Goal: Transaction & Acquisition: Purchase product/service

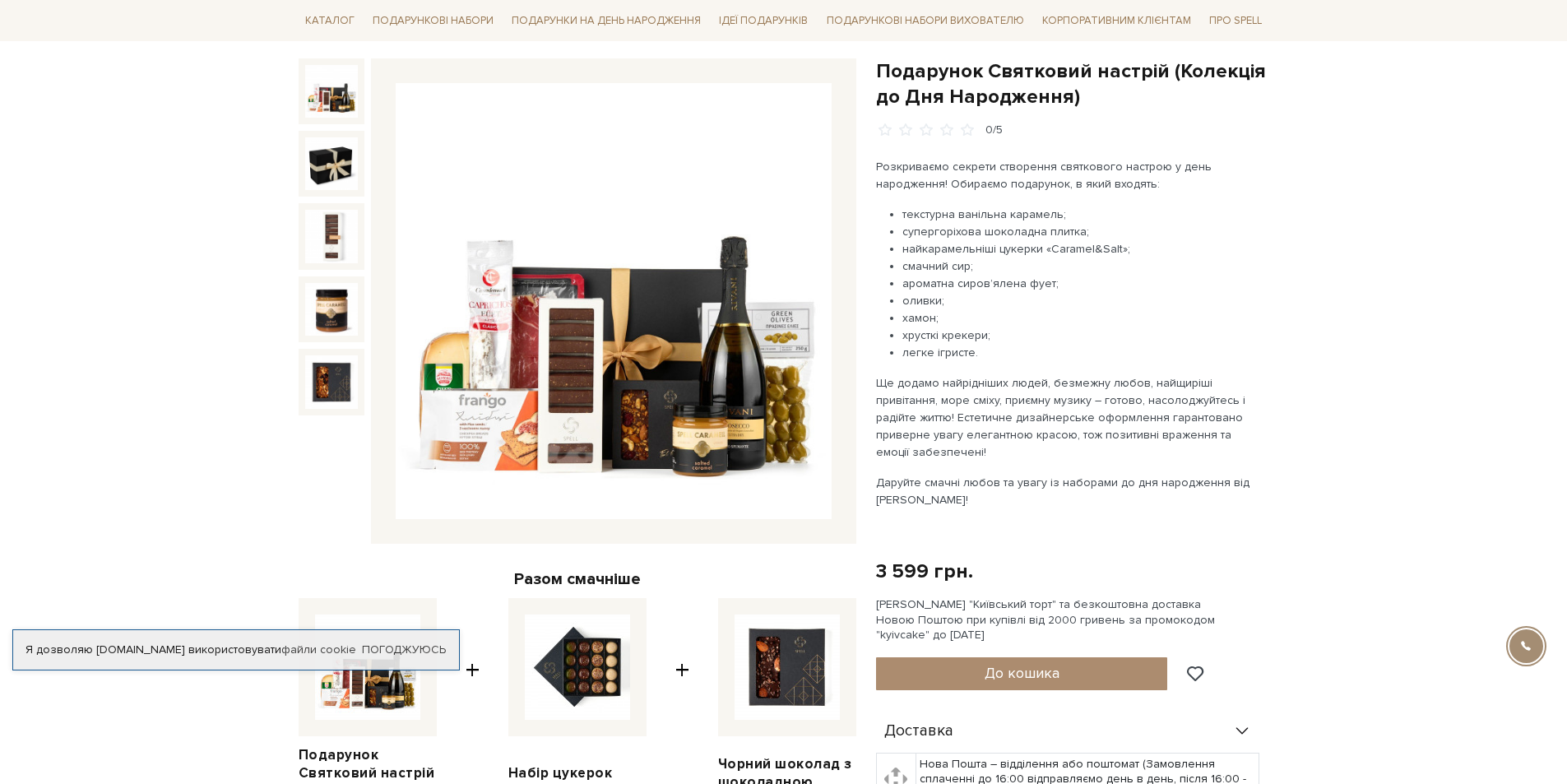
scroll to position [165, 0]
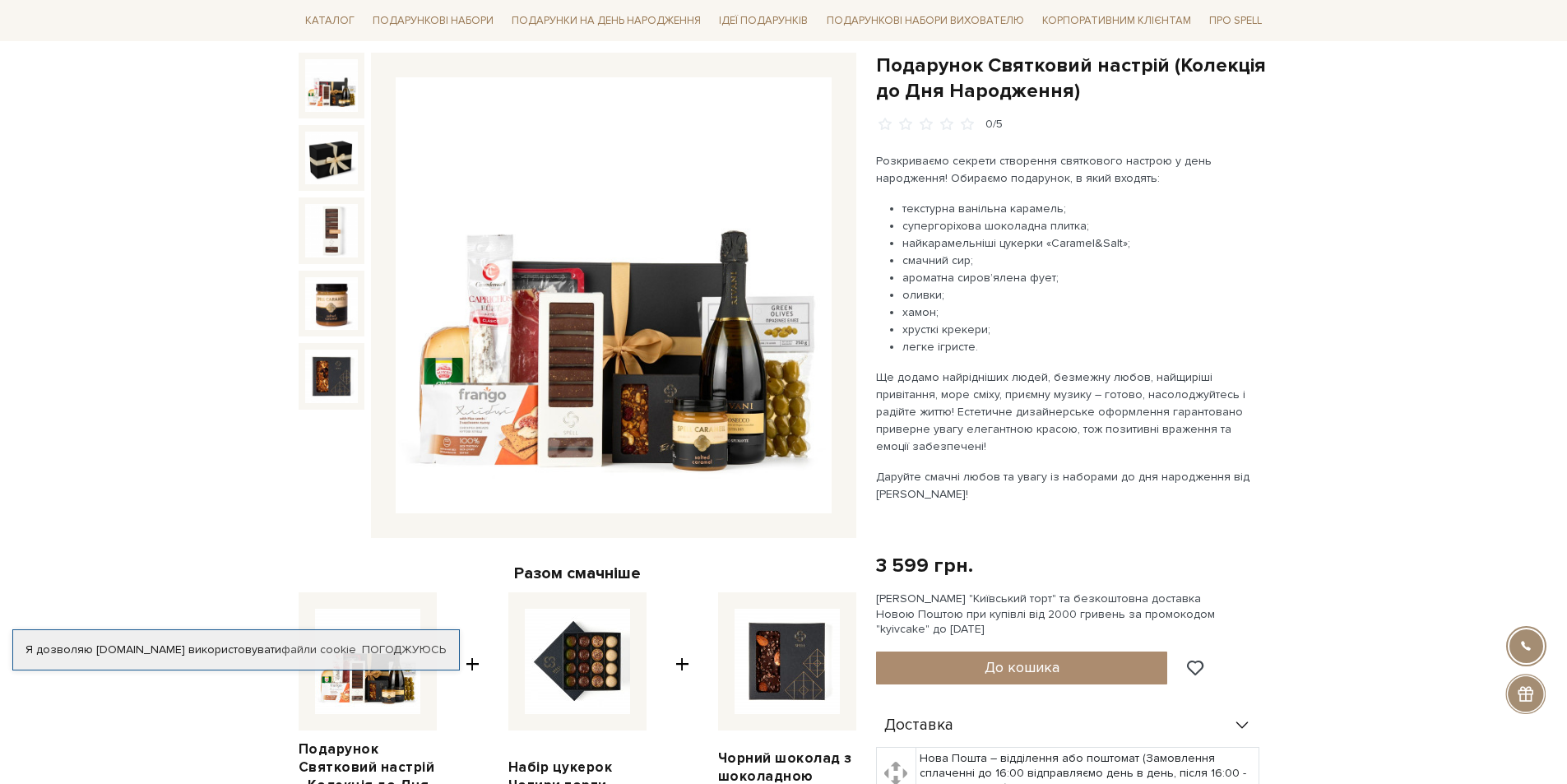
click at [560, 398] on img at bounding box center [614, 295] width 436 height 436
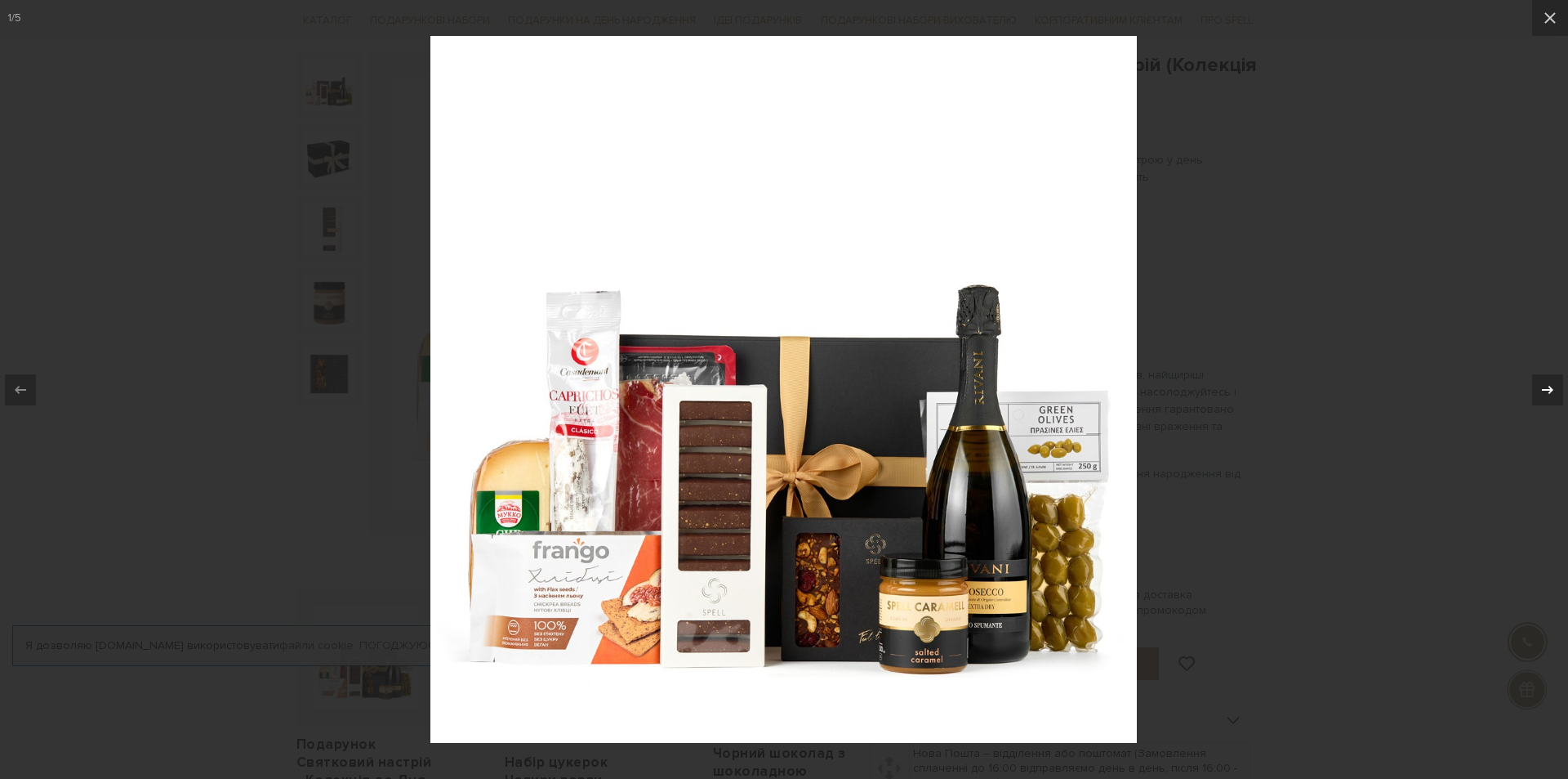
click at [1545, 388] on icon at bounding box center [1547, 389] width 19 height 19
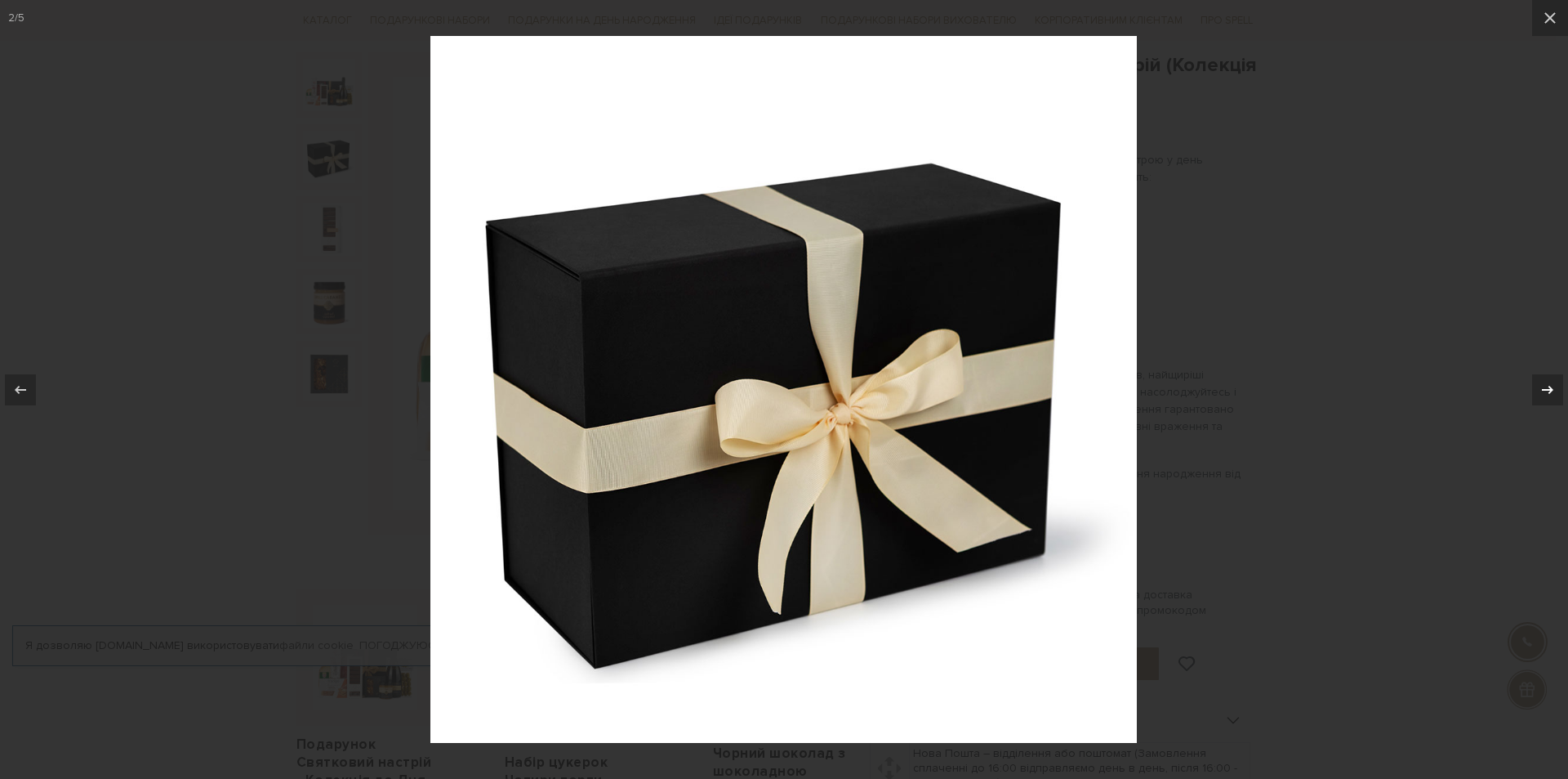
click at [1545, 382] on icon at bounding box center [1547, 389] width 19 height 19
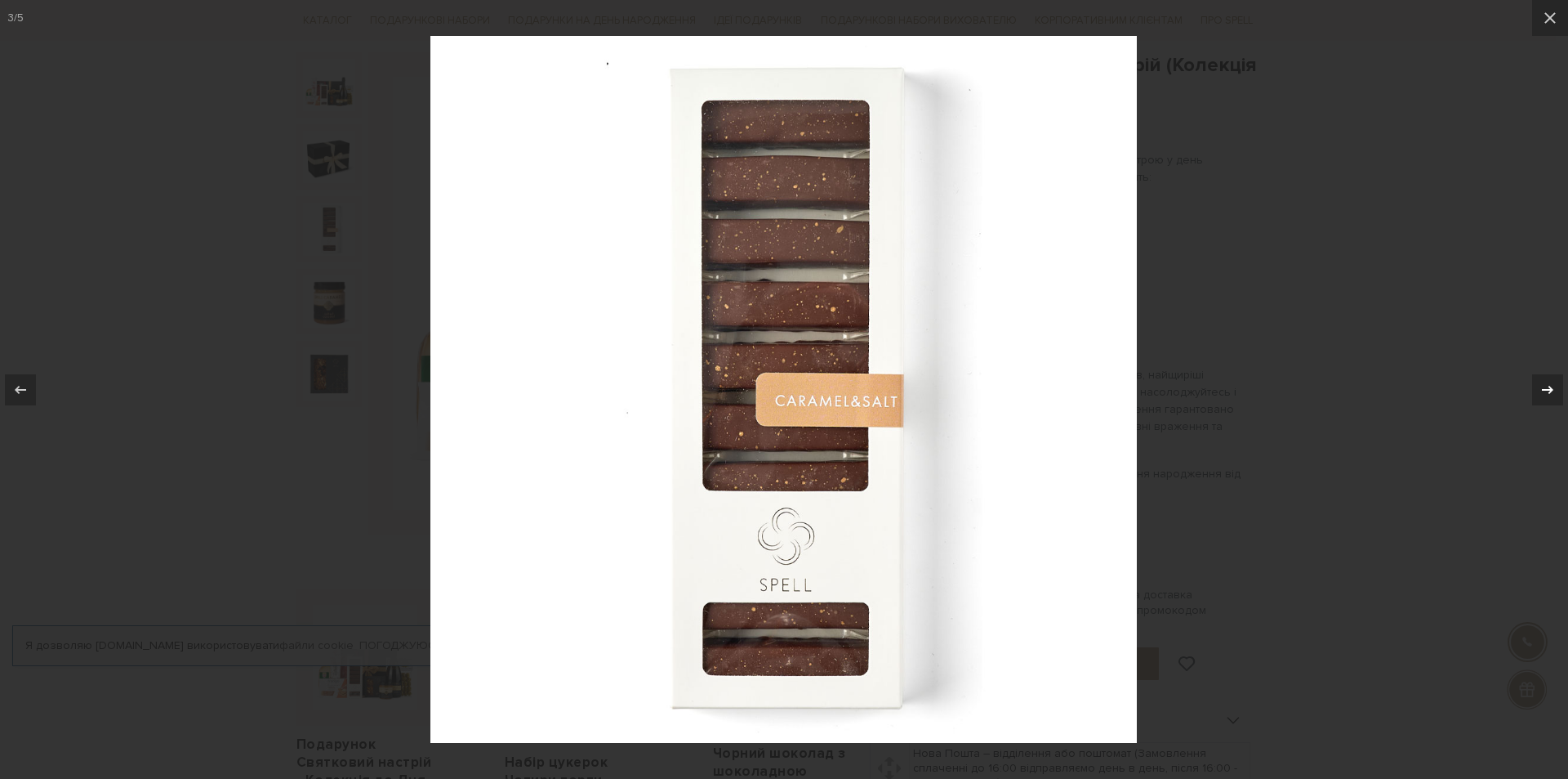
click at [1545, 376] on div at bounding box center [1547, 389] width 31 height 31
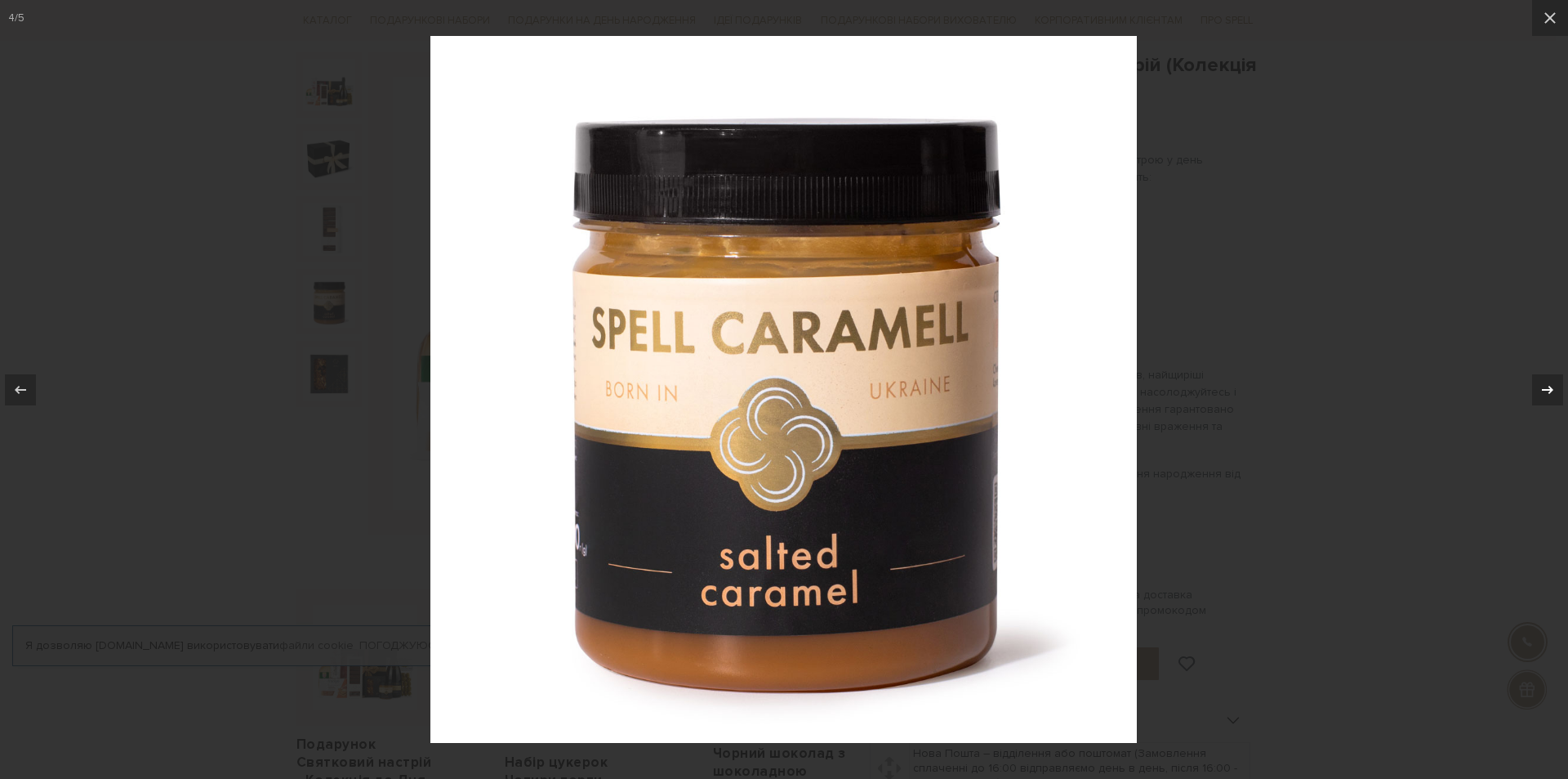
click at [1545, 376] on div at bounding box center [1547, 389] width 31 height 31
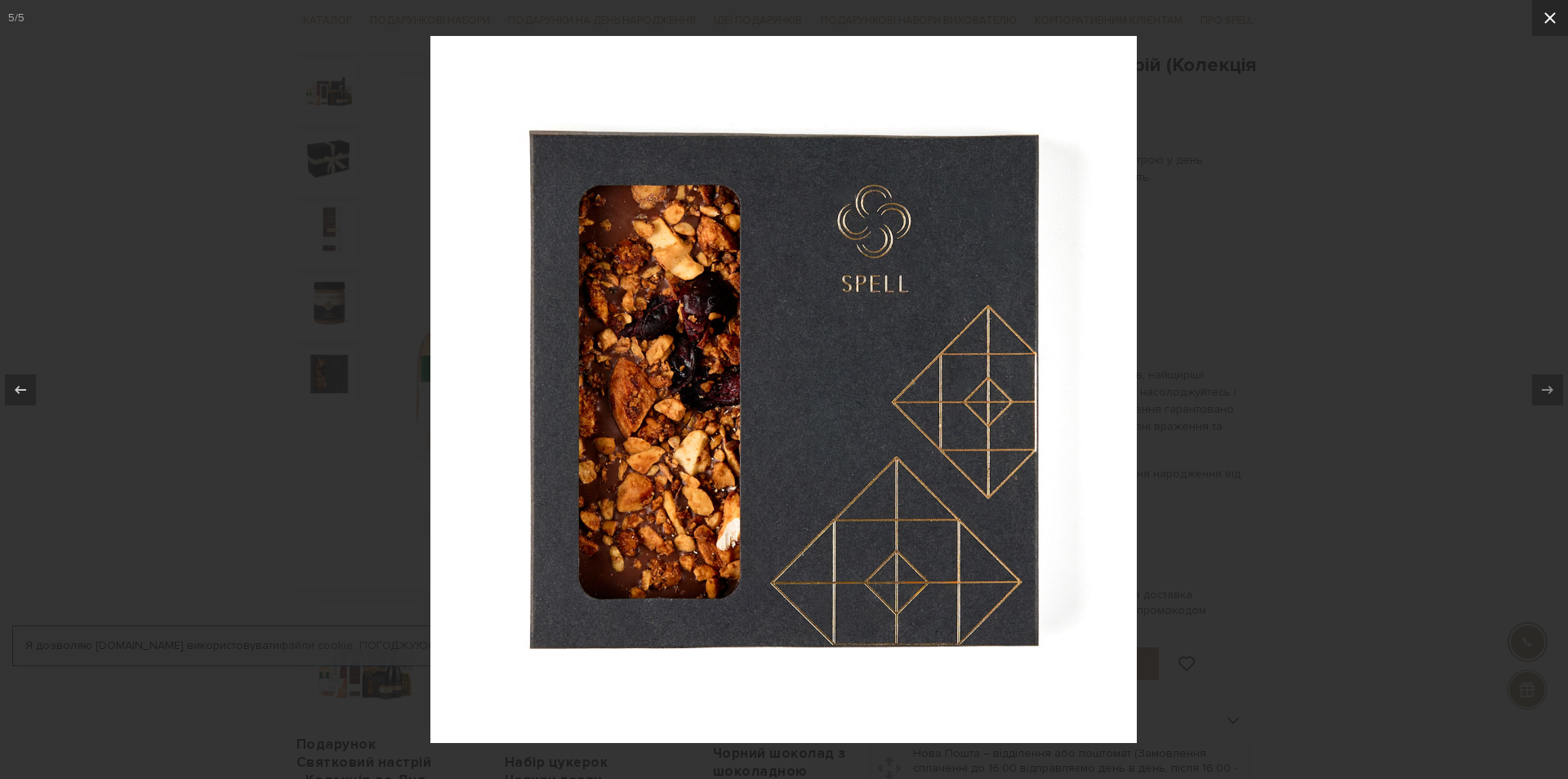
click at [1546, 28] on button at bounding box center [1550, 18] width 36 height 36
